Goal: Use online tool/utility: Utilize a website feature to perform a specific function

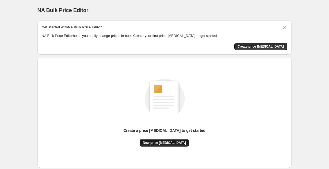
click at [154, 144] on span "New price [MEDICAL_DATA]" at bounding box center [164, 143] width 43 height 4
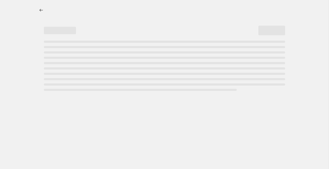
select select "percentage"
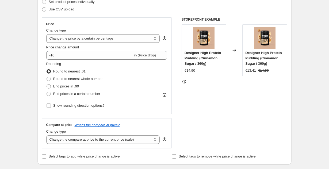
scroll to position [82, 0]
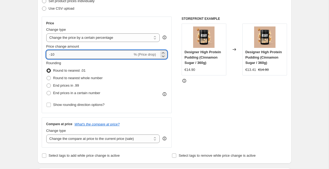
click at [51, 54] on input "-10" at bounding box center [89, 54] width 86 height 9
type input "-25"
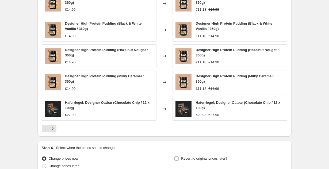
scroll to position [333, 0]
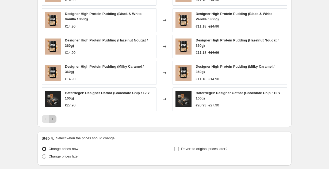
click at [50, 121] on icon "Next" at bounding box center [52, 118] width 5 height 5
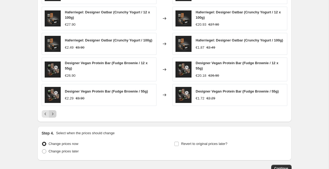
click at [50, 121] on div "PRICE CHANGE PREVIEW Over 250 product variants would be affected by this price …" at bounding box center [164, 43] width 254 height 158
click at [52, 117] on button "Next" at bounding box center [52, 113] width 7 height 7
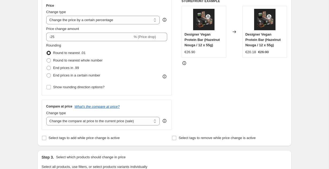
scroll to position [96, 0]
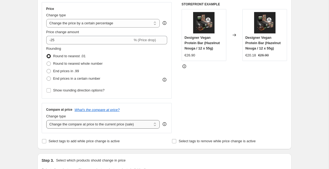
click at [56, 125] on select "Change the compare at price to the current price (sale) Change the compare at p…" at bounding box center [103, 124] width 114 height 9
select select "percentage"
click at [46, 120] on select "Change the compare at price to the current price (sale) Change the compare at p…" at bounding box center [103, 124] width 114 height 9
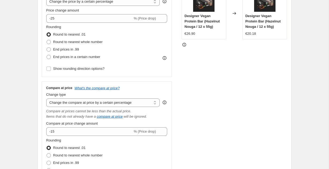
scroll to position [121, 0]
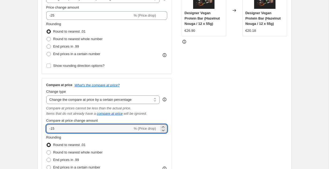
drag, startPoint x: 58, startPoint y: 129, endPoint x: 37, endPoint y: 129, distance: 21.4
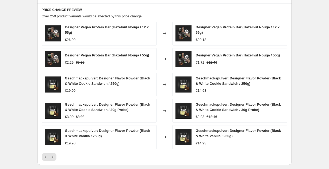
scroll to position [374, 0]
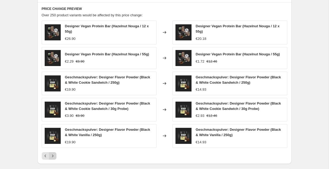
click at [54, 157] on icon "Next" at bounding box center [52, 155] width 5 height 5
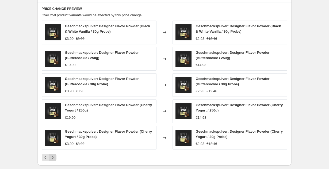
click at [54, 157] on icon "Next" at bounding box center [52, 157] width 5 height 5
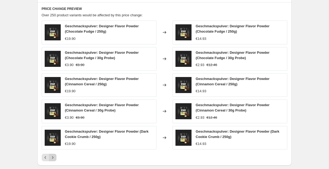
click at [54, 157] on icon "Next" at bounding box center [52, 157] width 5 height 5
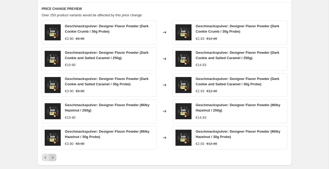
click at [54, 157] on icon "Next" at bounding box center [52, 157] width 5 height 5
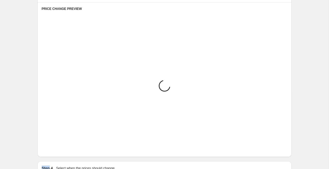
click at [54, 157] on div "Step 3. Select which products should change in price Select all products, use f…" at bounding box center [164, 56] width 254 height 202
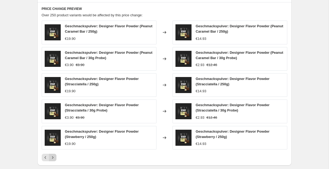
click at [55, 154] on button "Next" at bounding box center [52, 157] width 7 height 7
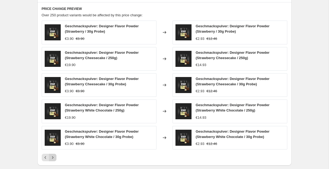
click at [55, 154] on button "Next" at bounding box center [52, 157] width 7 height 7
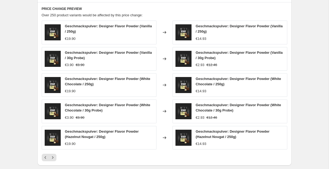
click at [55, 154] on button "Next" at bounding box center [52, 157] width 7 height 7
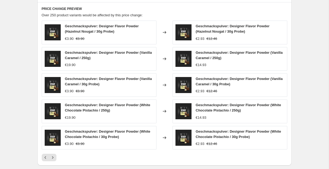
click at [55, 154] on button "Next" at bounding box center [52, 157] width 7 height 7
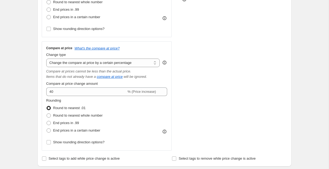
scroll to position [155, 0]
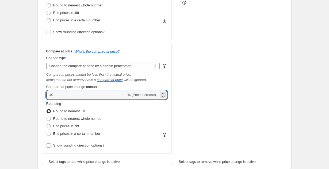
drag, startPoint x: 52, startPoint y: 94, endPoint x: 41, endPoint y: 94, distance: 11.0
click at [41, 94] on div "Step 2. Select how the prices should change Use bulk price change rules Set pro…" at bounding box center [164, 36] width 254 height 267
click at [38, 94] on div "Step 2. Select how the prices should change Use bulk price change rules Set pro…" at bounding box center [164, 36] width 254 height 267
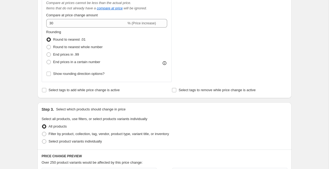
scroll to position [226, 0]
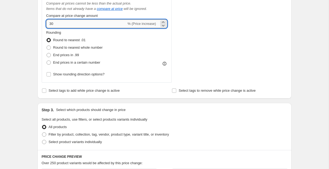
click at [52, 25] on input "30" at bounding box center [86, 24] width 80 height 9
drag, startPoint x: 71, startPoint y: 24, endPoint x: 32, endPoint y: 24, distance: 39.0
click at [32, 24] on div "Create new price change job. This page is ready Create new price change job Dra…" at bounding box center [164, 81] width 267 height 614
type input "20"
click at [32, 26] on div "Create new price change job. This page is ready Create new price change job Dra…" at bounding box center [164, 81] width 267 height 614
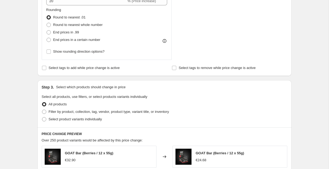
scroll to position [236, 0]
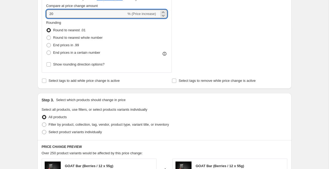
drag, startPoint x: 55, startPoint y: 13, endPoint x: 32, endPoint y: 13, distance: 22.5
click at [32, 13] on div "Create new price change job. This page is ready Create new price change job Dra…" at bounding box center [164, 71] width 267 height 614
type input "0"
click at [31, 21] on div "Create new price change job. This page is ready Create new price change job Dra…" at bounding box center [164, 71] width 267 height 614
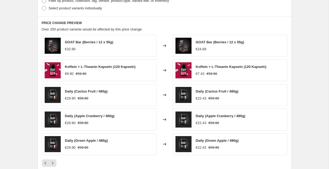
scroll to position [357, 0]
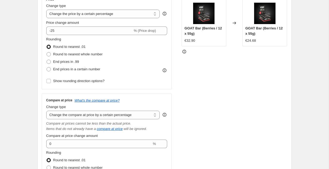
scroll to position [86, 0]
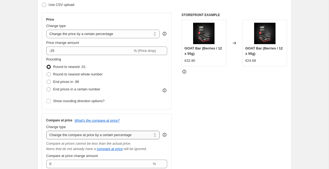
click at [53, 133] on select "Change the compare at price to the current price (sale) Change the compare at p…" at bounding box center [103, 135] width 114 height 9
select select "ep"
click at [46, 131] on select "Change the compare at price to the current price (sale) Change the compare at p…" at bounding box center [103, 135] width 114 height 9
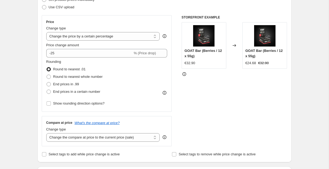
scroll to position [83, 0]
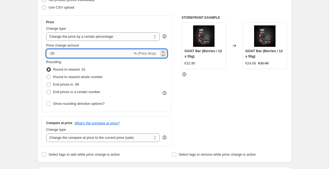
drag, startPoint x: 52, startPoint y: 53, endPoint x: 62, endPoint y: 53, distance: 9.1
click at [62, 53] on input "-25" at bounding box center [89, 53] width 86 height 9
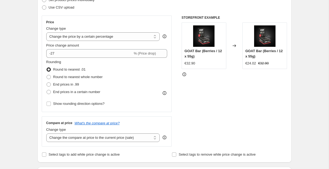
scroll to position [85, 0]
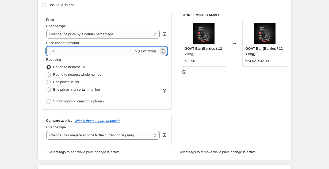
drag, startPoint x: 53, startPoint y: 53, endPoint x: 69, endPoint y: 53, distance: 16.6
click at [69, 53] on input "-27" at bounding box center [89, 51] width 86 height 9
type input "-29"
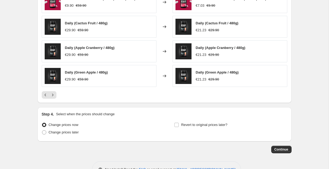
scroll to position [366, 0]
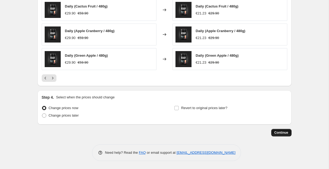
click at [280, 134] on span "Continue" at bounding box center [281, 133] width 14 height 4
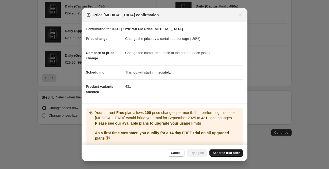
click at [221, 152] on span "See free trial offer" at bounding box center [226, 153] width 27 height 4
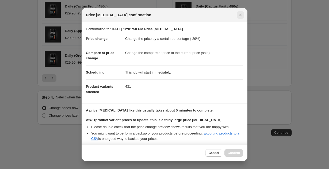
click at [238, 17] on icon "Close" at bounding box center [240, 14] width 5 height 5
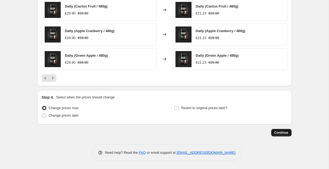
click at [280, 134] on span "Continue" at bounding box center [281, 133] width 14 height 4
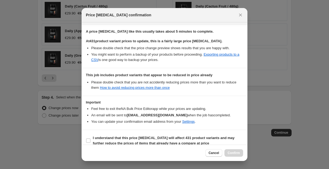
scroll to position [86, 0]
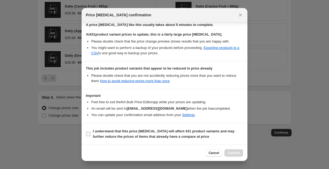
click at [102, 135] on b "I understand that this price change job will affect 431 product variants and ma…" at bounding box center [164, 133] width 142 height 9
click at [90, 135] on input "I understand that this price change job will affect 431 product variants and ma…" at bounding box center [88, 134] width 4 height 4
checkbox input "true"
click at [229, 152] on span "Confirm" at bounding box center [234, 153] width 12 height 4
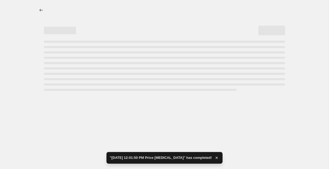
select select "percentage"
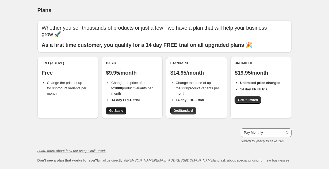
click at [116, 112] on span "Get Basic" at bounding box center [116, 111] width 14 height 4
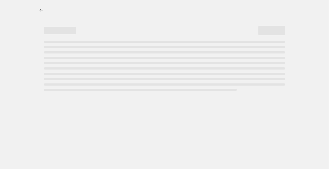
select select "percentage"
